Goal: Task Accomplishment & Management: Use online tool/utility

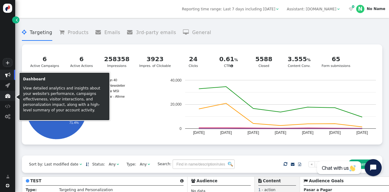
click at [10, 95] on span "" at bounding box center [7, 95] width 5 height 5
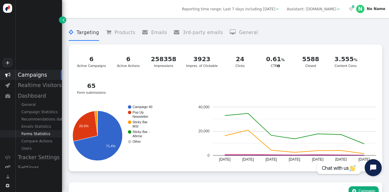
click at [32, 135] on div "Forms Statistics" at bounding box center [38, 133] width 47 height 7
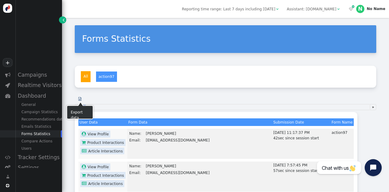
click at [79, 99] on span "" at bounding box center [79, 99] width 3 height 4
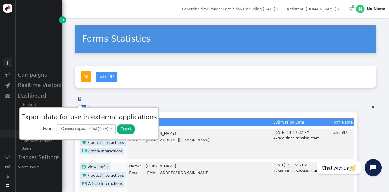
click at [117, 126] on button "Export" at bounding box center [126, 128] width 18 height 9
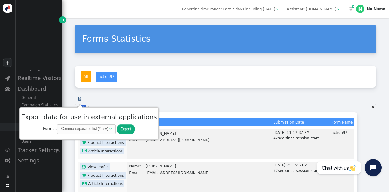
click at [343, 104] on div "1 2" at bounding box center [225, 107] width 288 height 6
